Goal: Task Accomplishment & Management: Complete application form

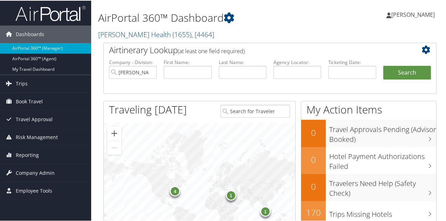
click at [177, 86] on li "First Name:" at bounding box center [187, 74] width 55 height 33
click at [128, 35] on link "Henry Ford Health ( 1655 ) , [ 4464 ]" at bounding box center [156, 33] width 116 height 9
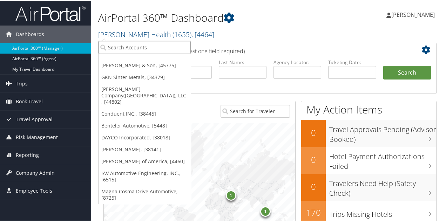
click at [128, 46] on input "search" at bounding box center [145, 46] width 92 height 13
type input "iav"
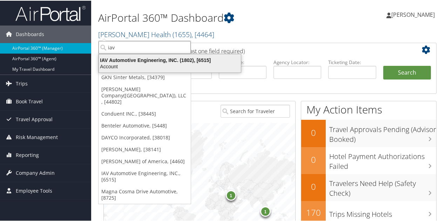
click at [129, 59] on div "IAV Automotive Engineering, INC. (1802), [6515]" at bounding box center [170, 59] width 151 height 6
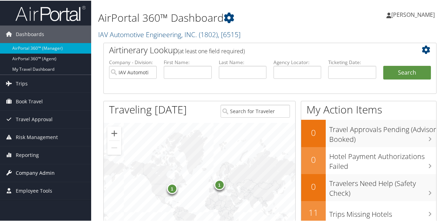
click at [41, 173] on span "Company Admin" at bounding box center [35, 173] width 39 height 18
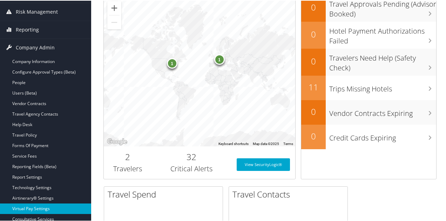
scroll to position [126, 0]
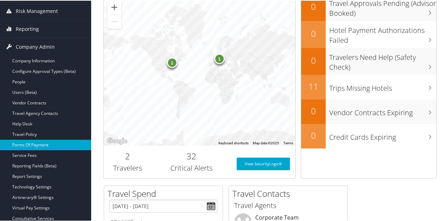
click at [43, 142] on link "Forms Of Payment" at bounding box center [45, 144] width 91 height 11
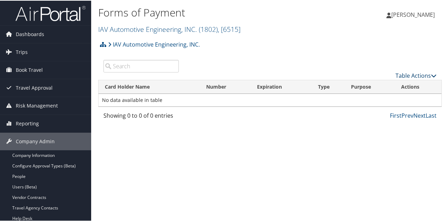
click at [403, 74] on link "Table Actions" at bounding box center [416, 75] width 41 height 8
click at [380, 80] on link "New Record" at bounding box center [393, 86] width 92 height 12
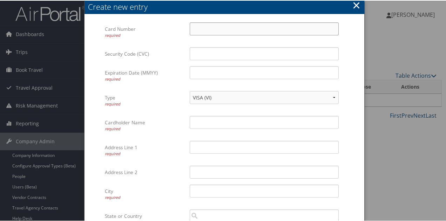
click at [241, 27] on input "Card Number required" at bounding box center [264, 28] width 149 height 13
type input "378750600201010"
click at [241, 56] on input "Security Code (CVC)" at bounding box center [264, 53] width 149 height 13
click at [246, 75] on input "Expiration Date (MMYY) required" at bounding box center [264, 72] width 149 height 13
click at [232, 53] on input "Security Code (CVC)" at bounding box center [264, 53] width 149 height 13
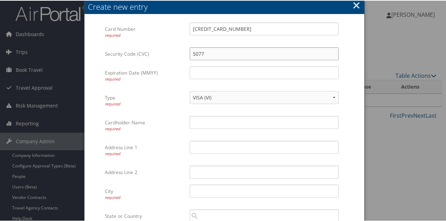
type input "5077"
type input "04/28"
click at [334, 97] on select "VISA (VI) Mastercard (CA) American Express (AX) Discover (DS) Amex (AM) Masterc…" at bounding box center [264, 97] width 149 height 13
select select "AM"
click at [190, 91] on select "VISA (VI) Mastercard (CA) American Express (AX) Discover (DS) Amex (AM) Masterc…" at bounding box center [264, 97] width 149 height 13
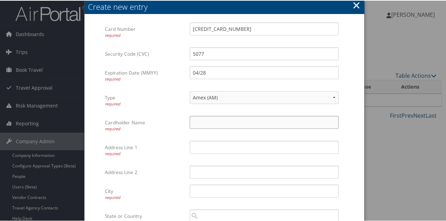
click at [233, 124] on input "Cardholder Name required" at bounding box center [264, 121] width 149 height 13
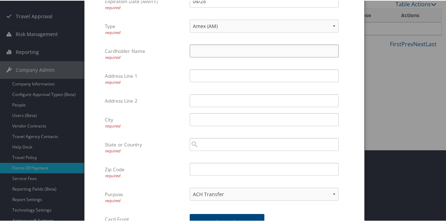
scroll to position [74, 0]
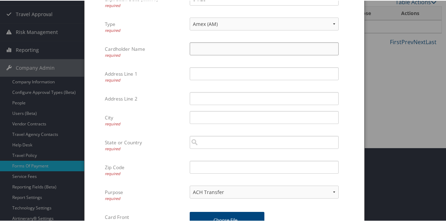
click at [267, 47] on input "Cardholder Name required" at bounding box center [264, 48] width 149 height 13
paste input "MAISA OLIVEIRA"
type input "MAISA OLIVEIRA"
click at [214, 71] on input "Address Line 1 required" at bounding box center [264, 73] width 149 height 13
click at [235, 71] on input "Address Line 1 required" at bounding box center [264, 73] width 149 height 13
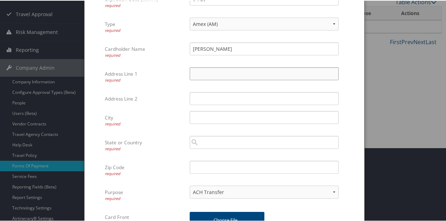
paste input "15620 TECHNOLOGY DR NORTHVILLE MI 48168"
type input "15620 TECHNOLOGY DR NORTHVILLE MI 48168"
click at [211, 120] on input "City required" at bounding box center [264, 117] width 149 height 13
type input "Northville"
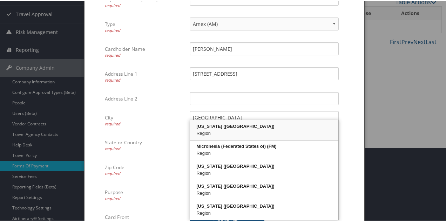
click at [227, 132] on div "Region" at bounding box center [264, 132] width 146 height 7
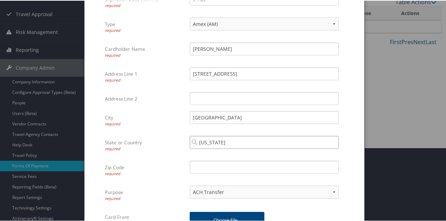
type input "Michigan"
click at [229, 168] on input "Zip Code required" at bounding box center [264, 166] width 149 height 13
type input "48168"
click at [316, 70] on input "15620 TECHNOLOGY DR NORTHVILLE MI 48168" at bounding box center [264, 73] width 149 height 13
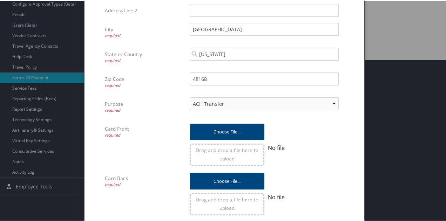
scroll to position [167, 0]
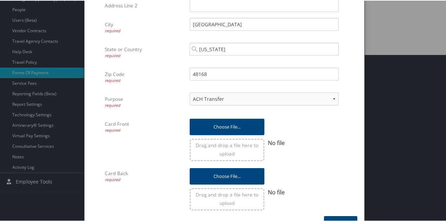
type input "15620 TECHNOLOGY DR"
click at [335, 99] on select "ACH Transfer Cash / Check (AR) Corporate Credit Card Ghost Credit Card Hotel Gu…" at bounding box center [264, 98] width 149 height 13
click at [190, 92] on select "ACH Transfer Cash / Check (AR) Corporate Credit Card Ghost Credit Card Hotel Gu…" at bounding box center [264, 98] width 149 height 13
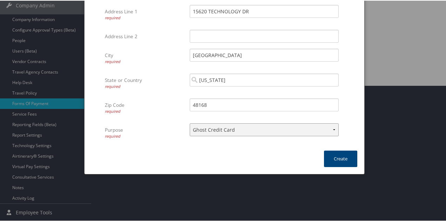
scroll to position [135, 0]
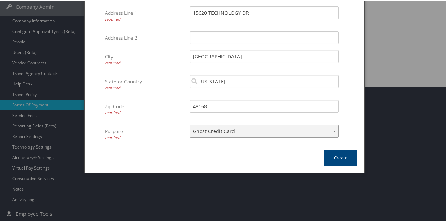
click at [334, 130] on select "ACH Transfer Cash / Check (AR) Corporate Credit Card Ghost Credit Card Hotel Gu…" at bounding box center [264, 130] width 149 height 13
select select "2"
click at [190, 124] on select "ACH Transfer Cash / Check (AR) Corporate Credit Card Ghost Credit Card Hotel Gu…" at bounding box center [264, 130] width 149 height 13
click at [334, 131] on select "ACH Transfer Cash / Check (AR) Corporate Credit Card Ghost Credit Card Hotel Gu…" at bounding box center [264, 130] width 149 height 13
click at [338, 156] on button "Create" at bounding box center [340, 157] width 33 height 16
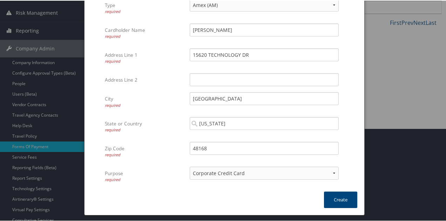
scroll to position [120, 0]
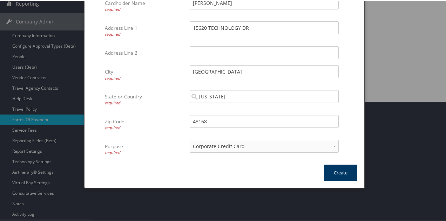
type input "0428"
click at [329, 174] on button "Create" at bounding box center [340, 172] width 33 height 16
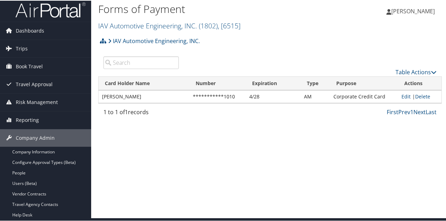
scroll to position [0, 0]
